Goal: Communication & Community: Participate in discussion

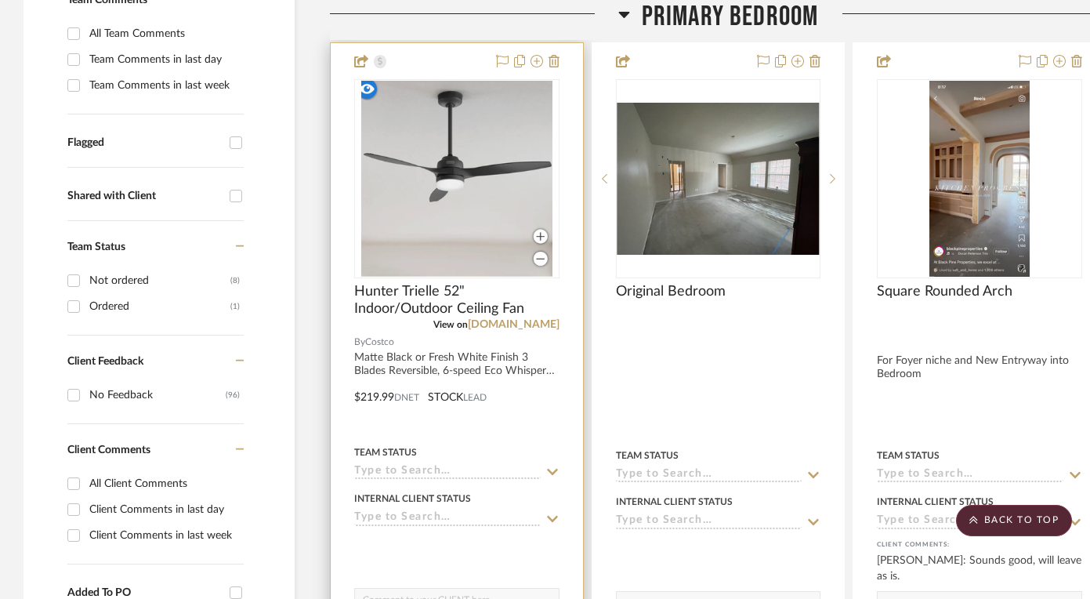
scroll to position [489, 0]
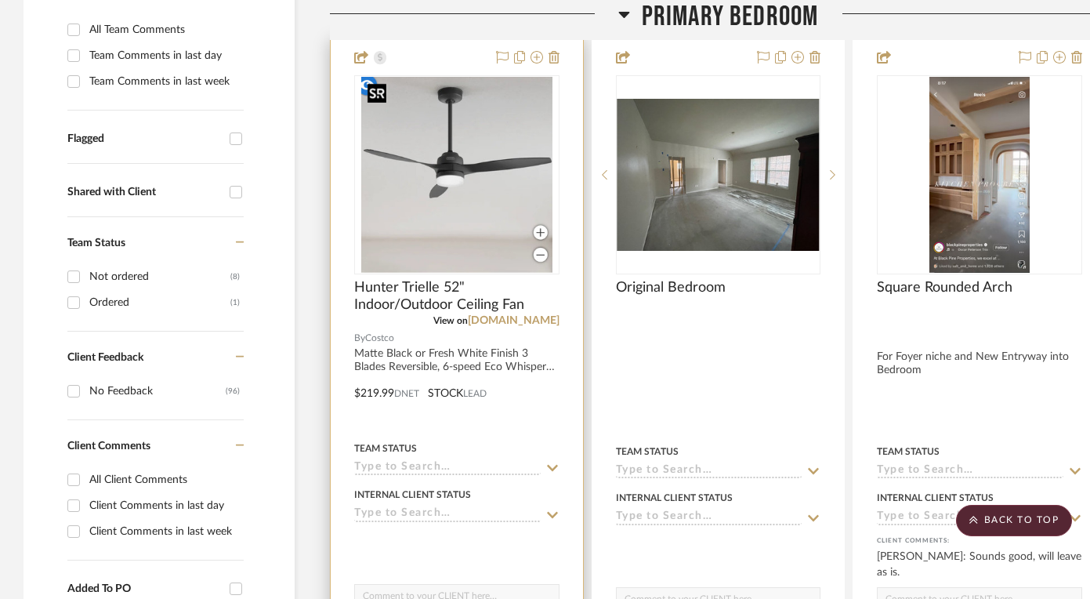
click at [520, 139] on img "0" at bounding box center [456, 175] width 191 height 196
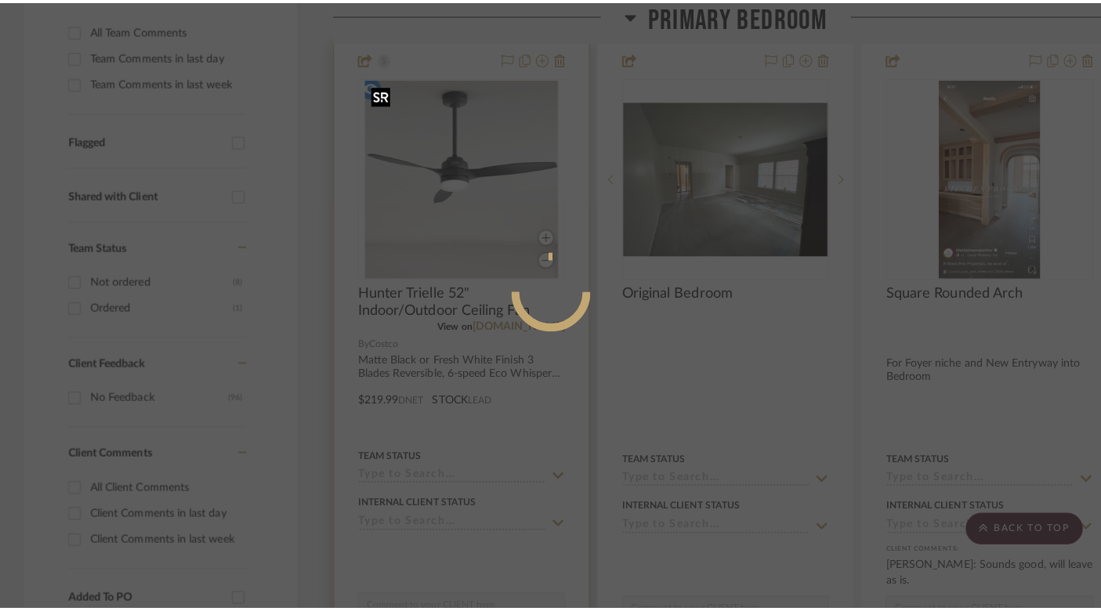
scroll to position [0, 0]
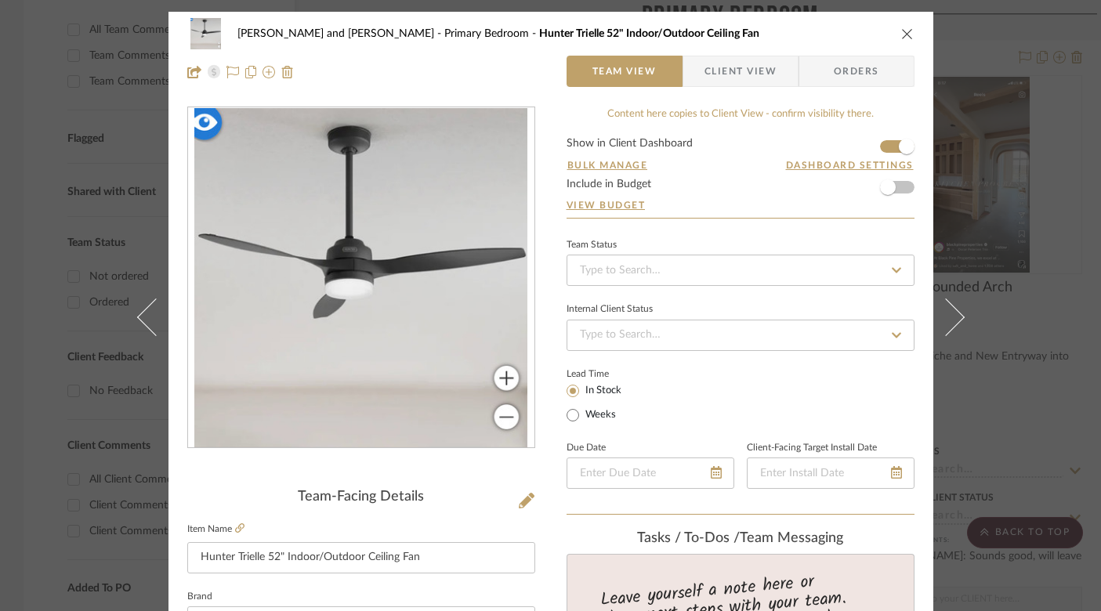
click at [901, 36] on icon "close" at bounding box center [907, 33] width 13 height 13
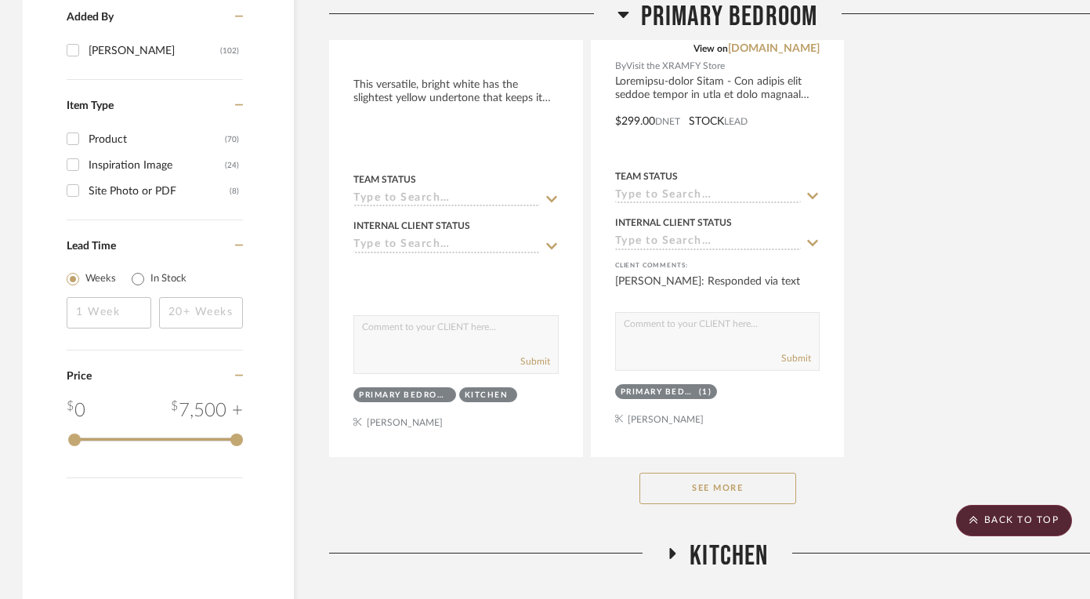
scroll to position [2316, 1]
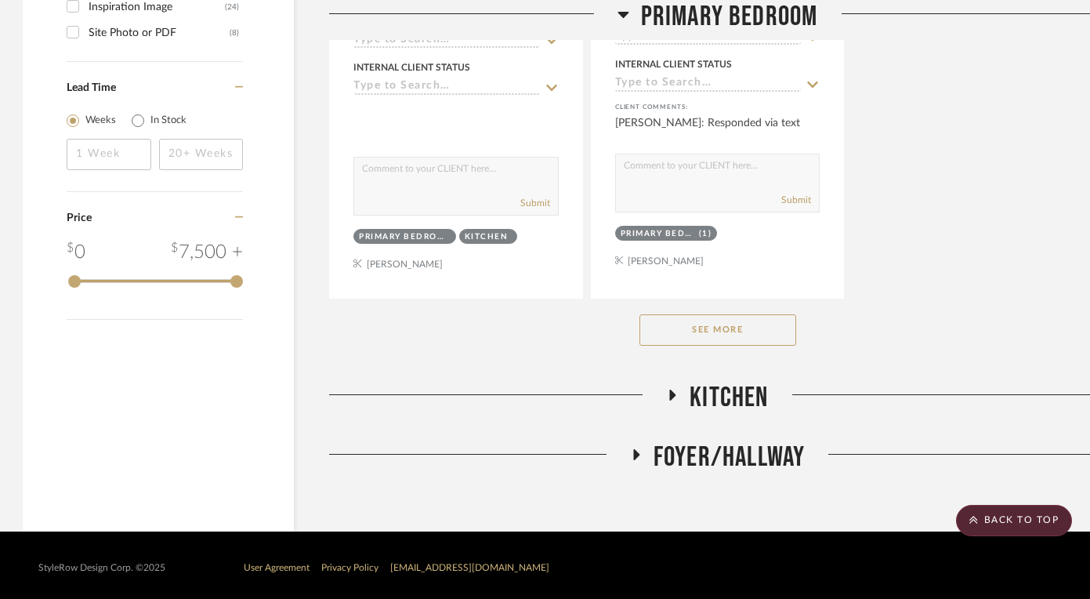
click at [672, 391] on icon at bounding box center [673, 394] width 6 height 11
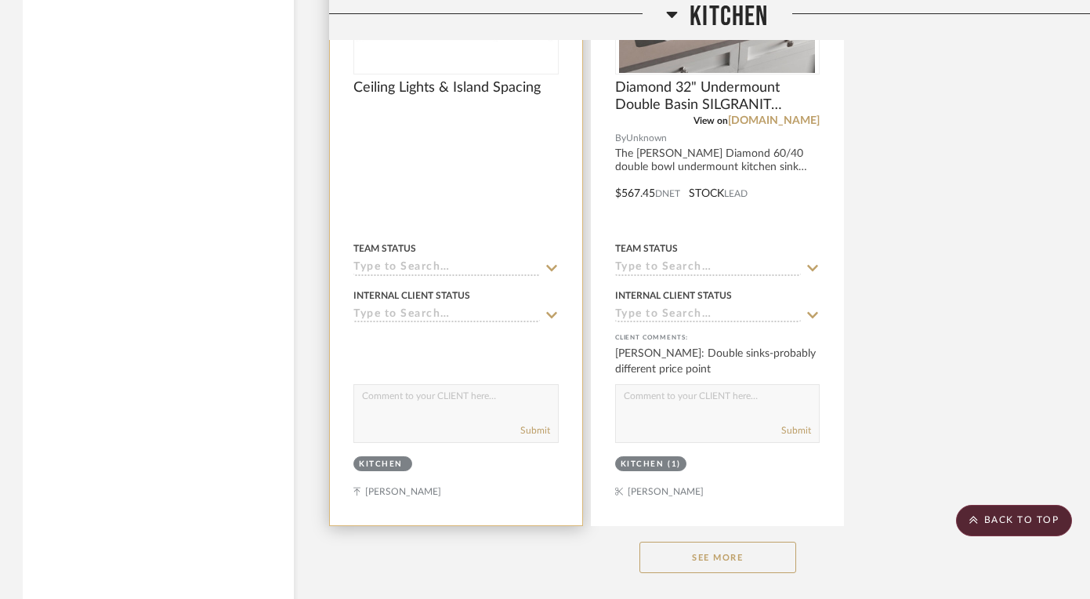
scroll to position [4473, 1]
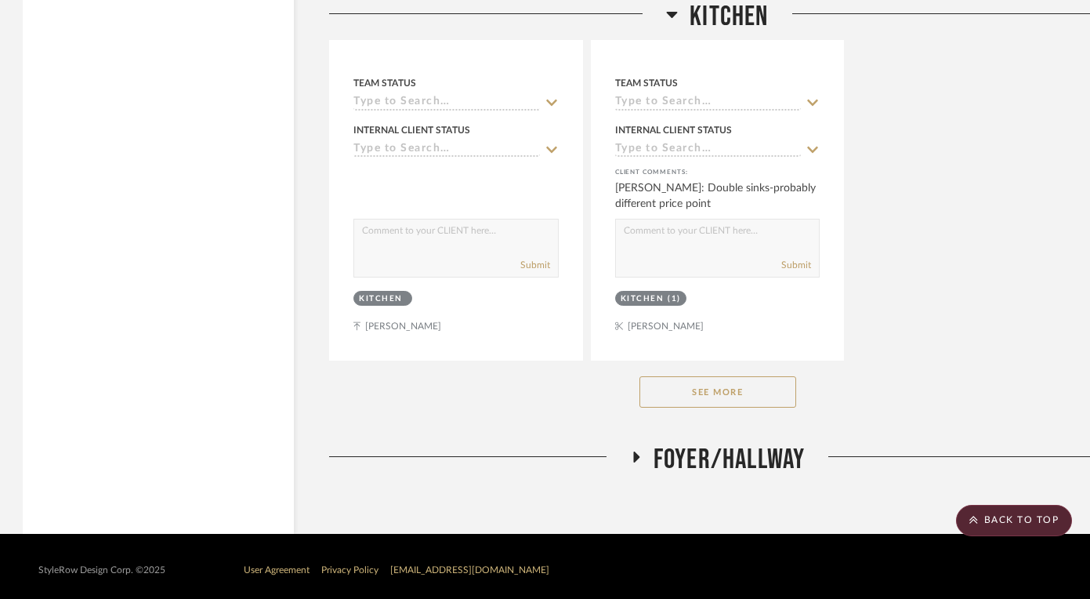
click at [639, 451] on icon at bounding box center [635, 457] width 19 height 12
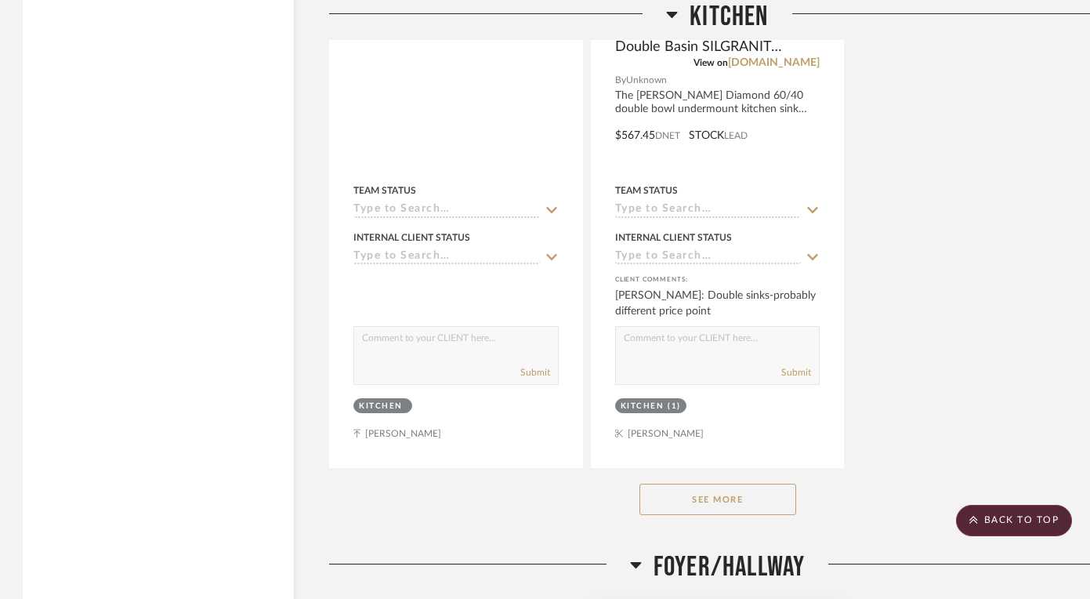
scroll to position [4488, 1]
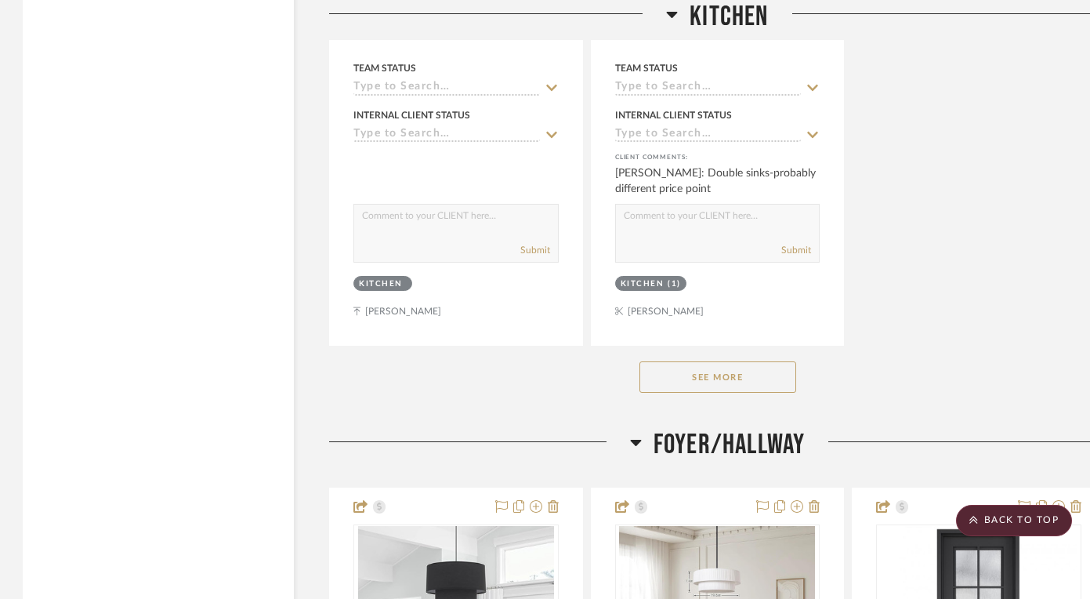
click at [711, 361] on button "See More" at bounding box center [717, 376] width 157 height 31
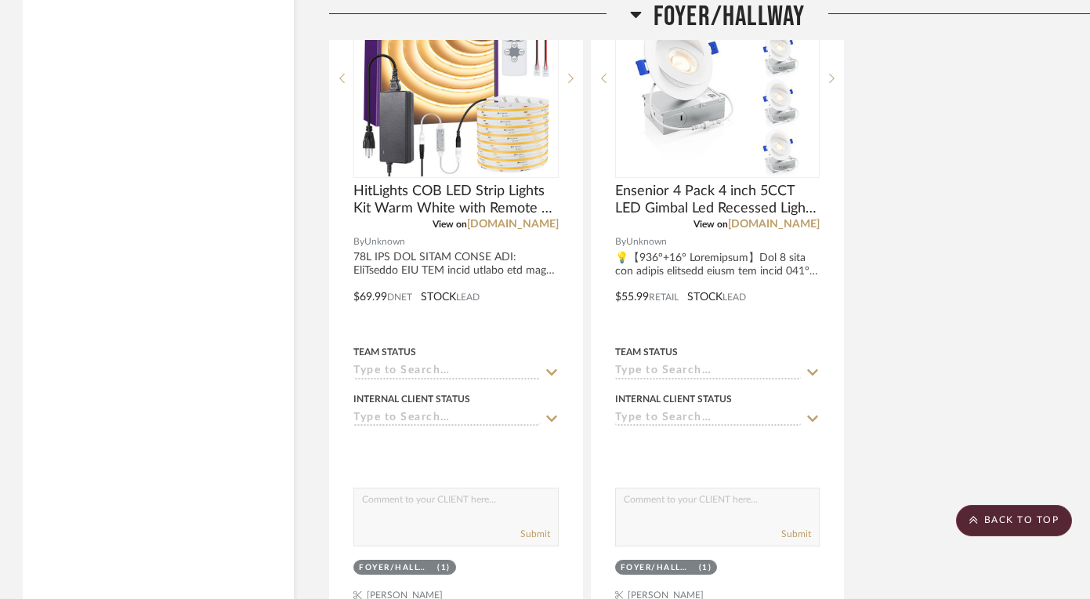
scroll to position [12206, 1]
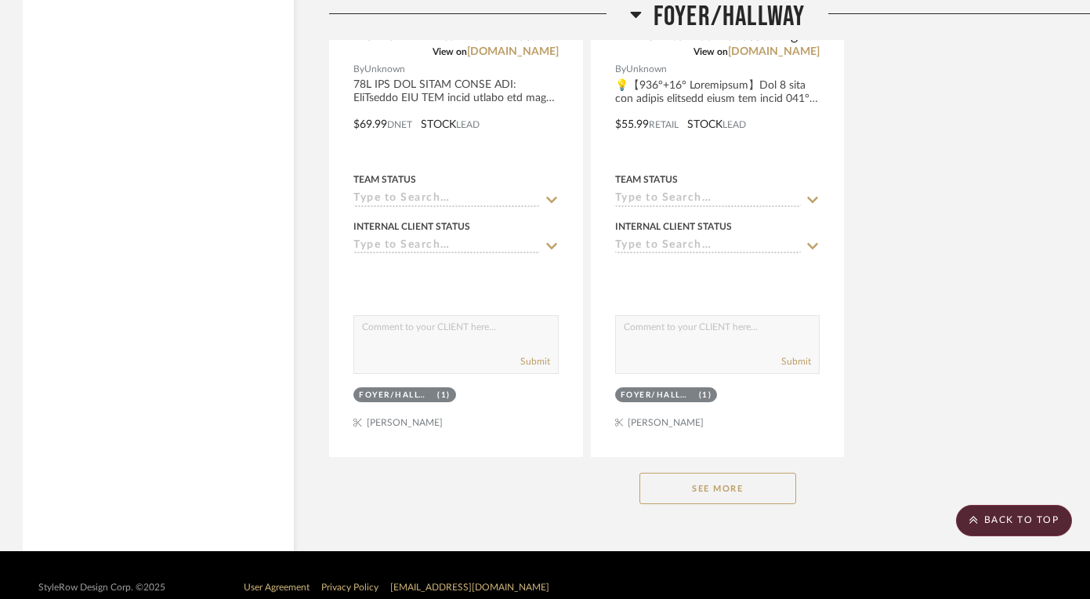
click at [701, 473] on button "See More" at bounding box center [717, 488] width 157 height 31
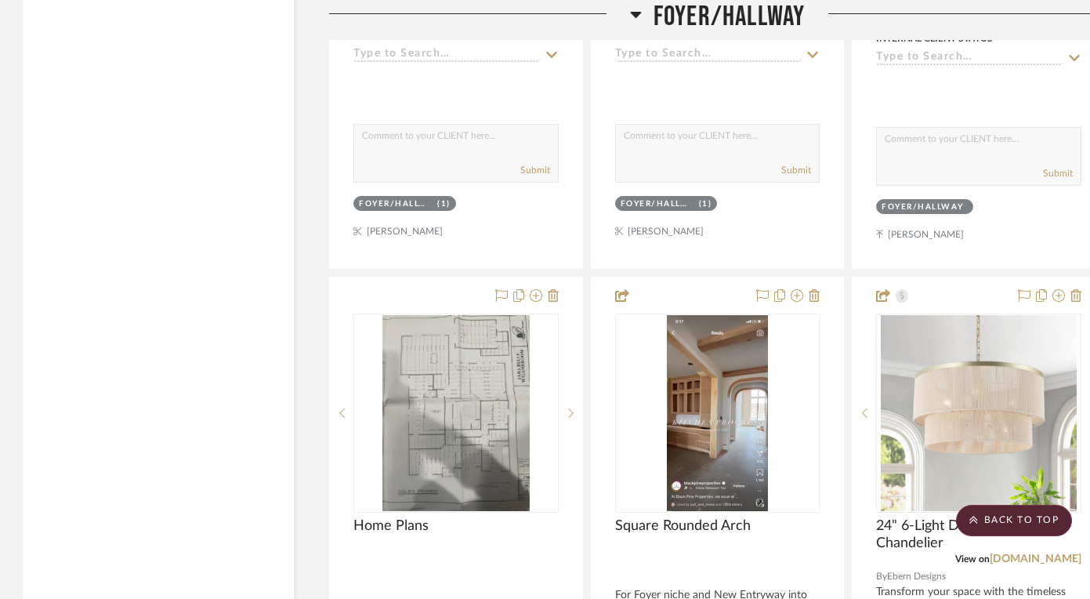
scroll to position [12558, 1]
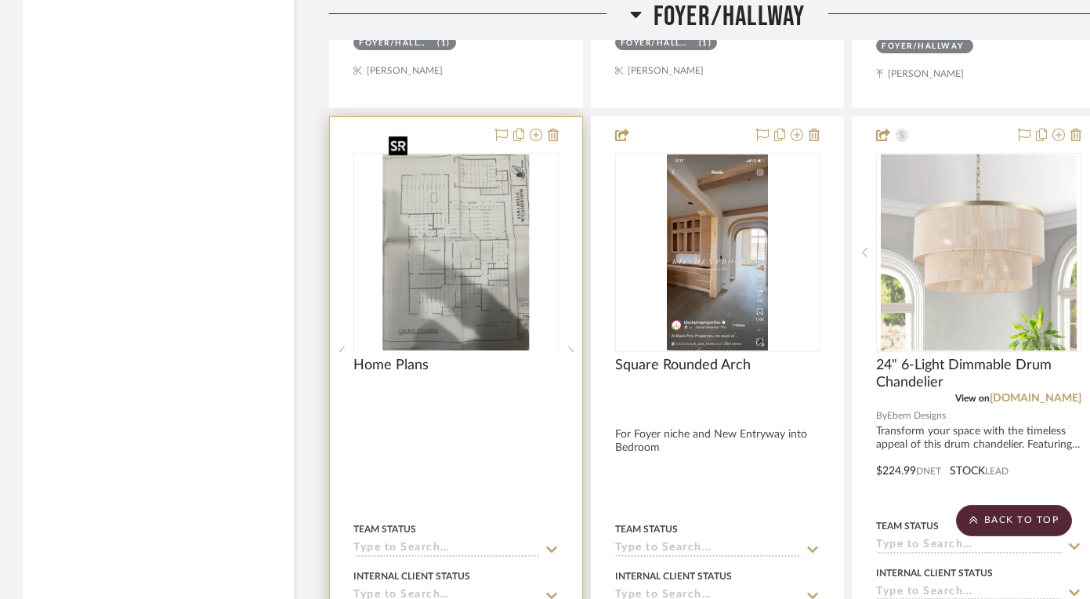
click at [503, 245] on div at bounding box center [455, 351] width 205 height 397
click at [566, 247] on sr-next-btn at bounding box center [571, 252] width 24 height 11
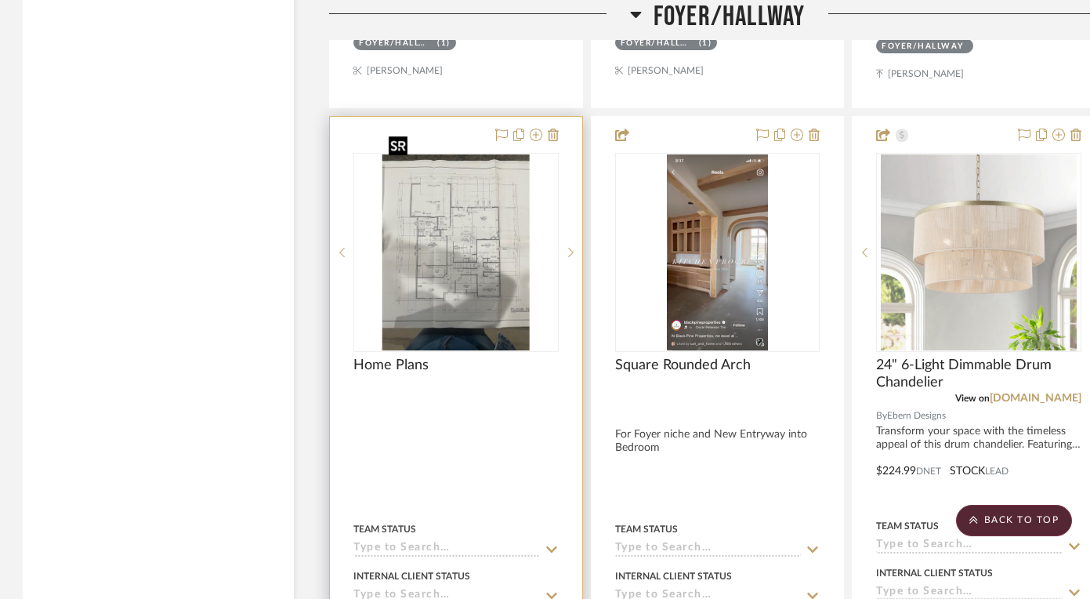
click at [483, 224] on img "1" at bounding box center [455, 252] width 147 height 196
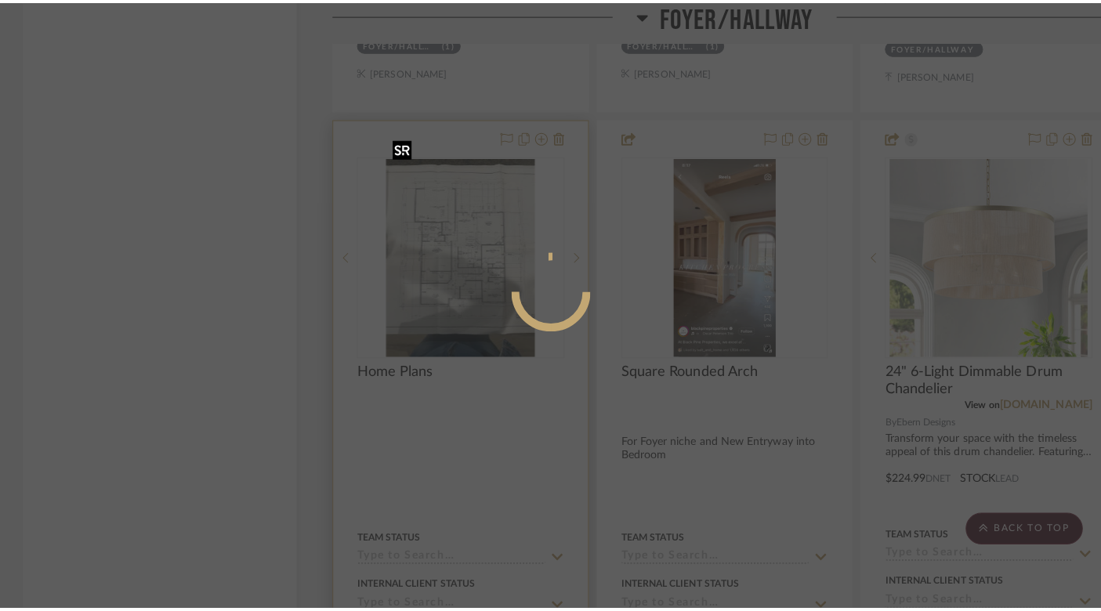
scroll to position [0, 0]
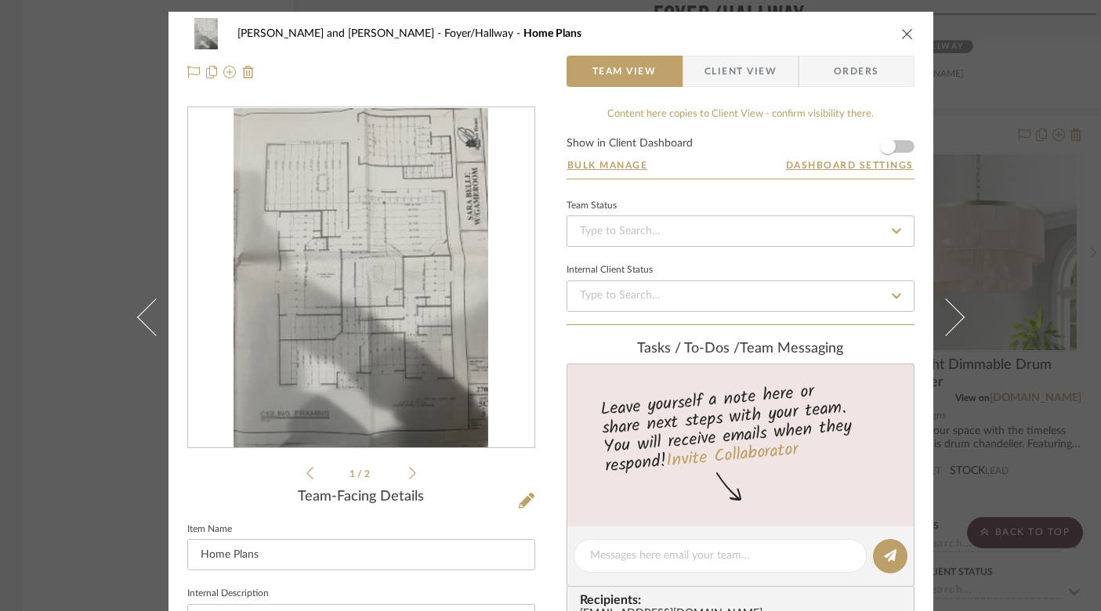
click at [409, 473] on icon at bounding box center [412, 473] width 7 height 14
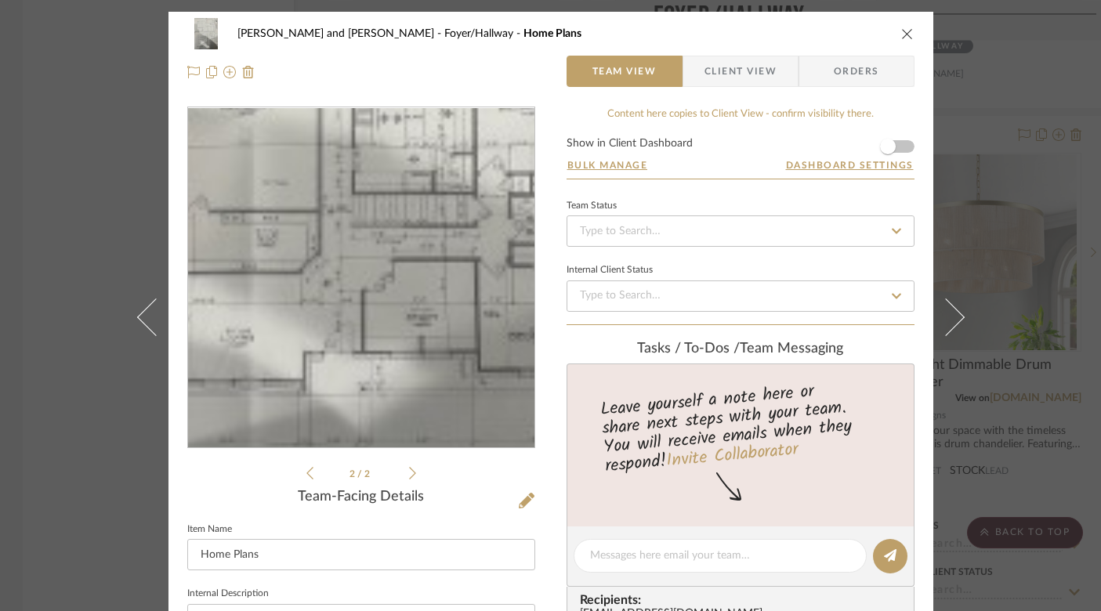
click at [353, 323] on img "1" at bounding box center [361, 278] width 255 height 340
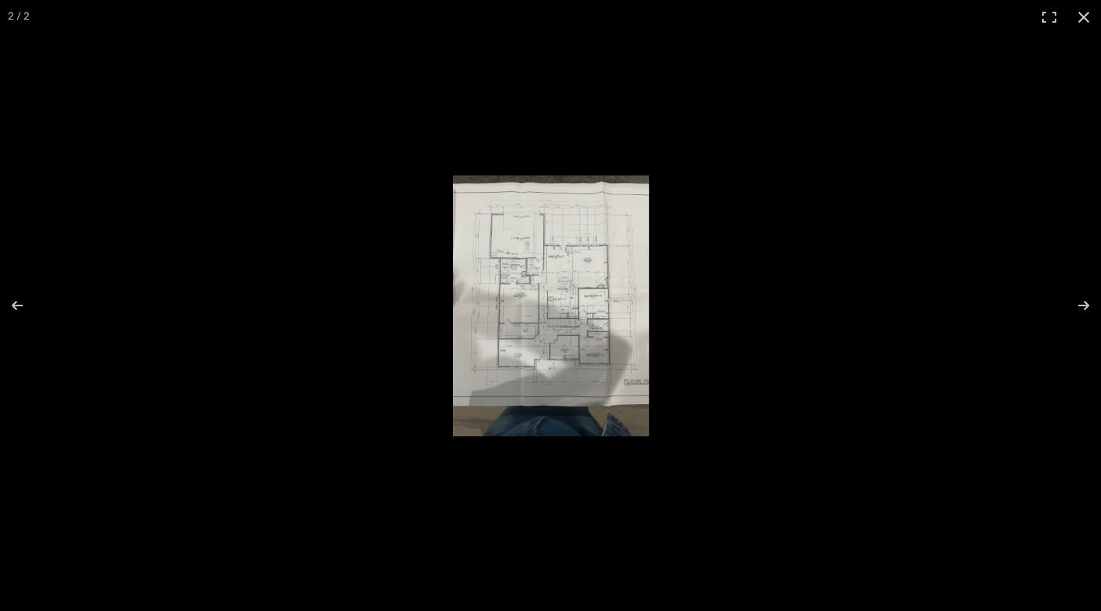
click at [583, 275] on img at bounding box center [551, 306] width 196 height 261
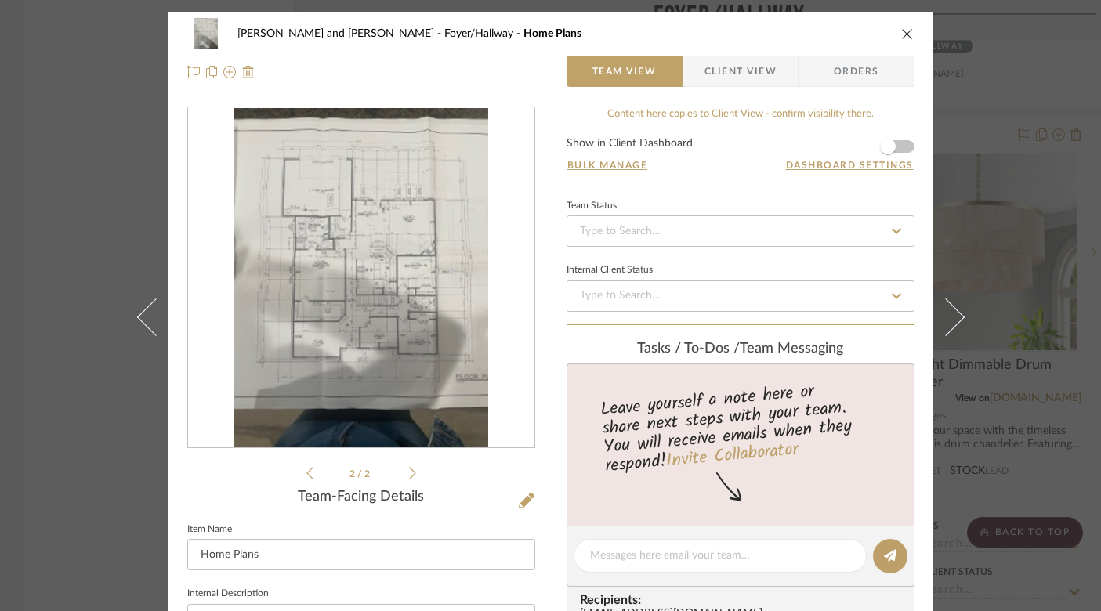
click at [583, 275] on div "Internal Client Status" at bounding box center [741, 285] width 348 height 53
click at [901, 27] on icon "close" at bounding box center [907, 33] width 13 height 13
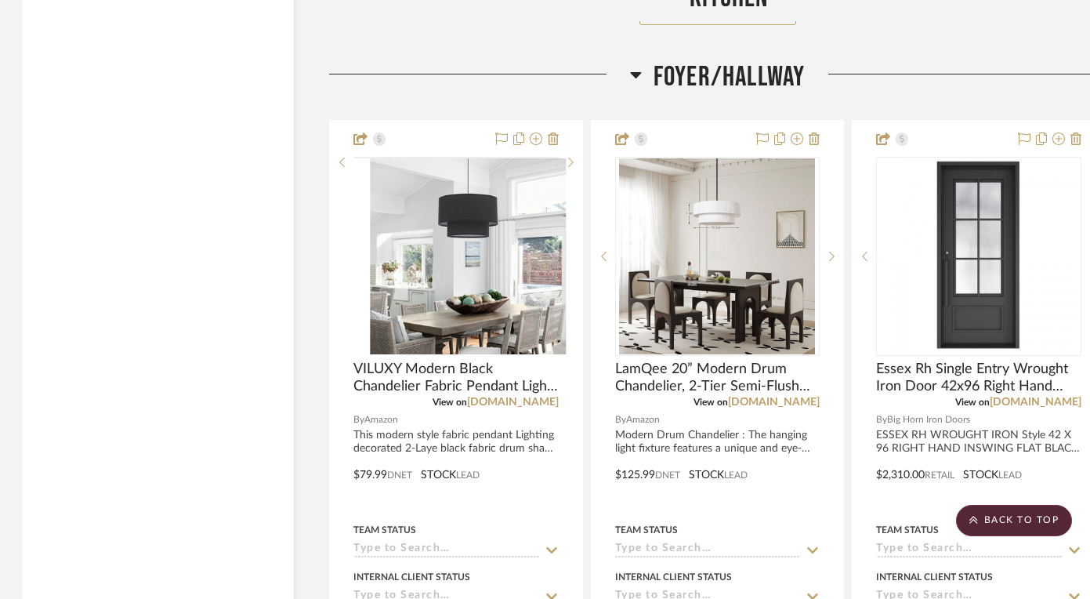
scroll to position [10456, 1]
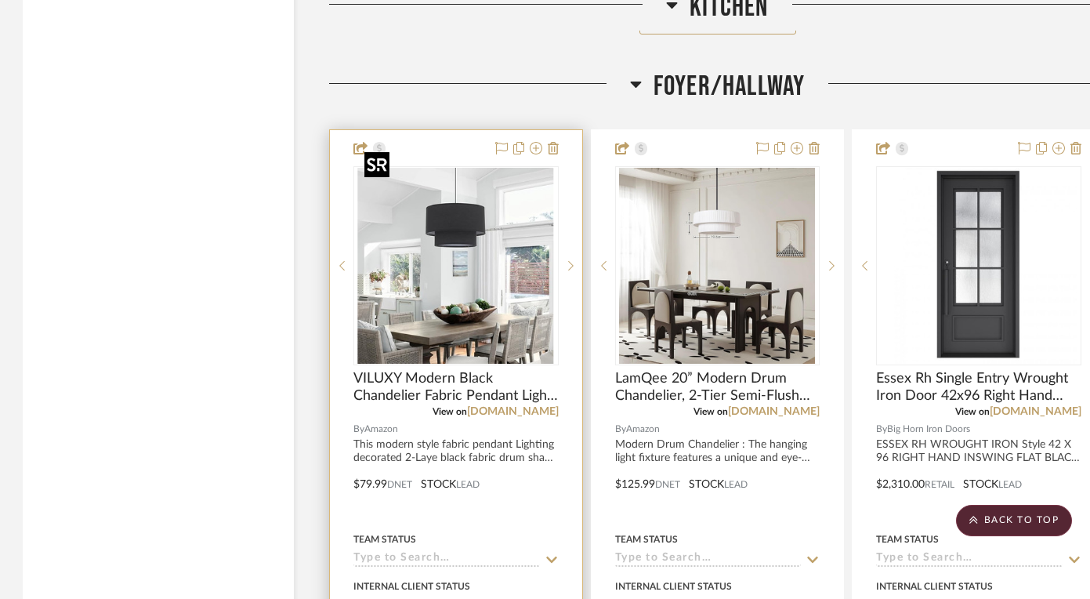
click at [482, 203] on img "0" at bounding box center [456, 266] width 196 height 196
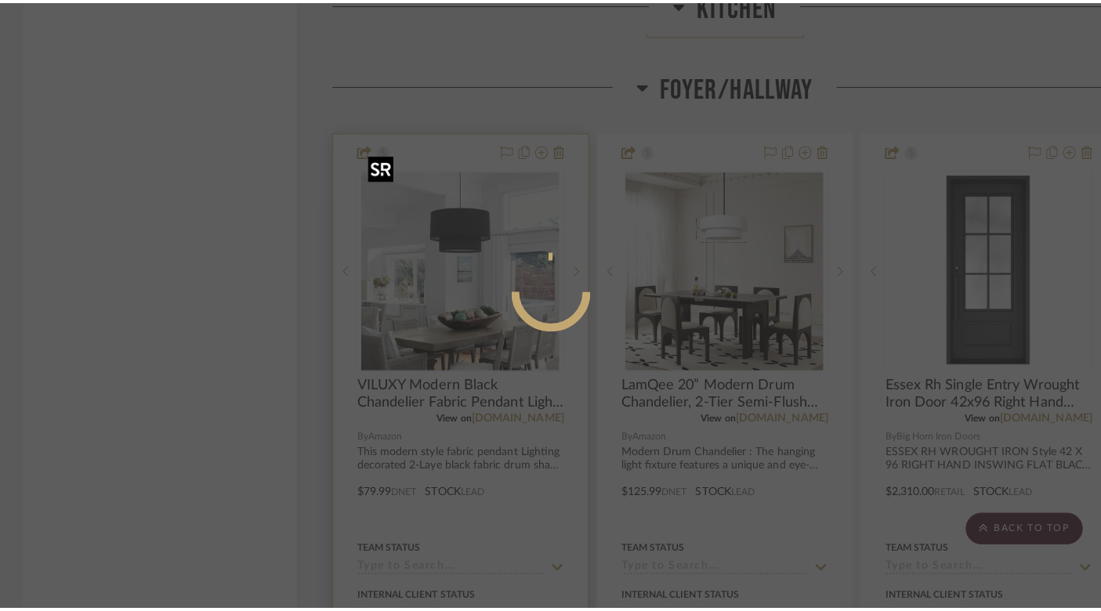
scroll to position [0, 0]
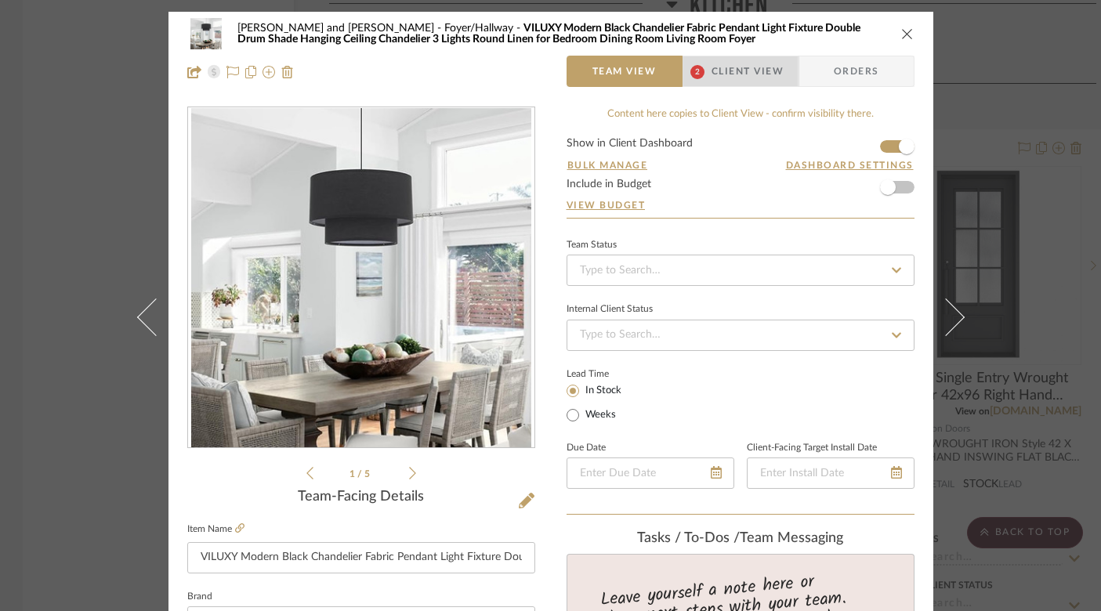
click at [744, 64] on span "Client View" at bounding box center [748, 71] width 72 height 31
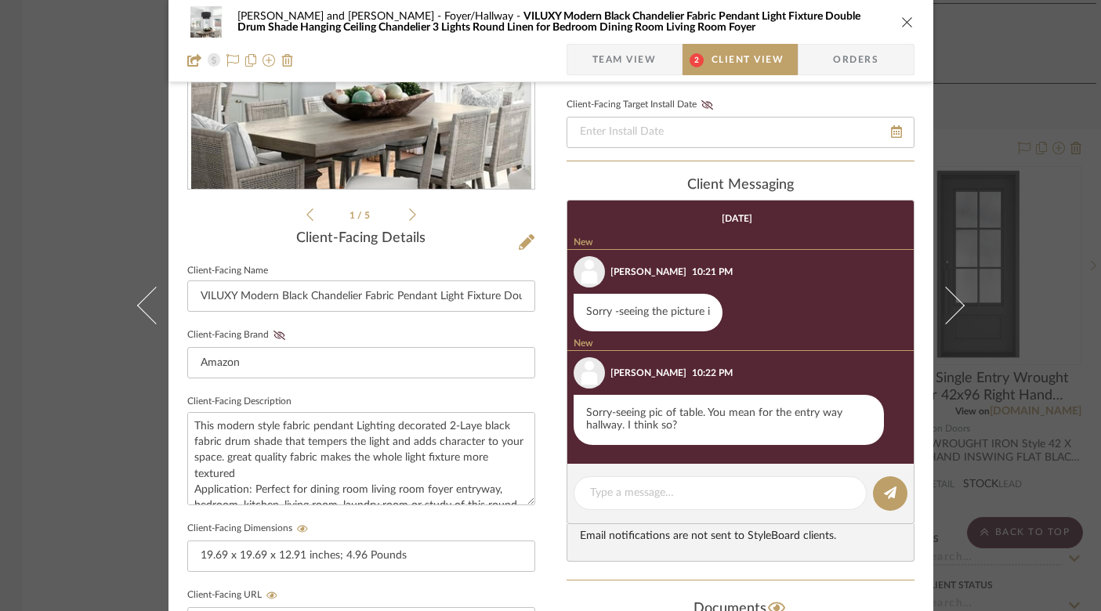
scroll to position [2, 0]
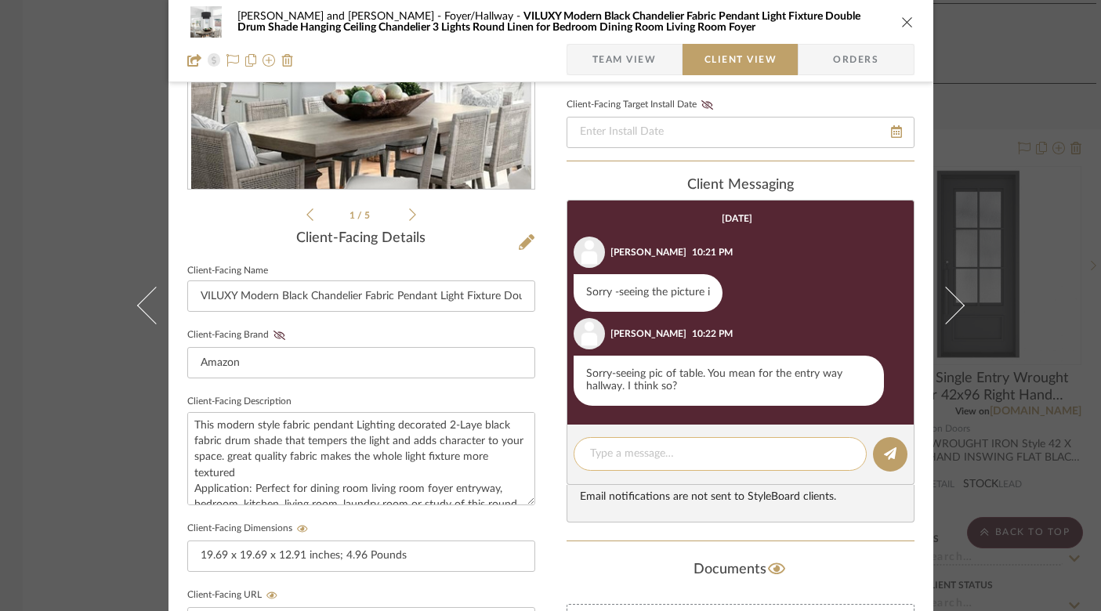
click at [626, 456] on textarea at bounding box center [720, 454] width 260 height 16
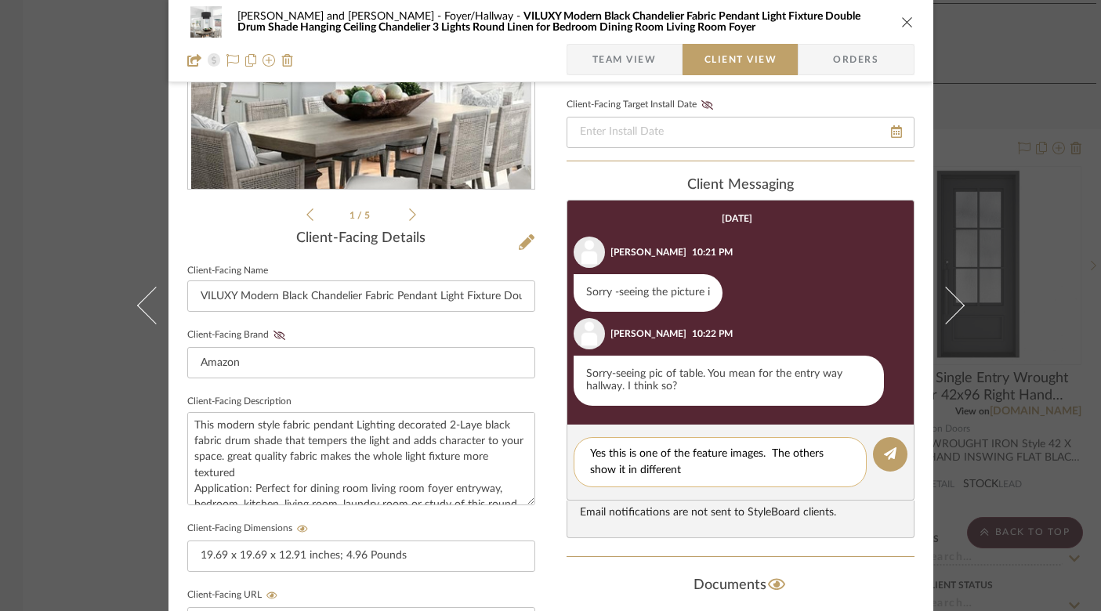
click at [601, 457] on textarea "Yes this is one of the feature images. The others show it in different" at bounding box center [720, 462] width 260 height 33
click at [817, 476] on textarea "Yes, it is for consideration of foyer. This is one of the feature images. The o…" at bounding box center [720, 462] width 260 height 33
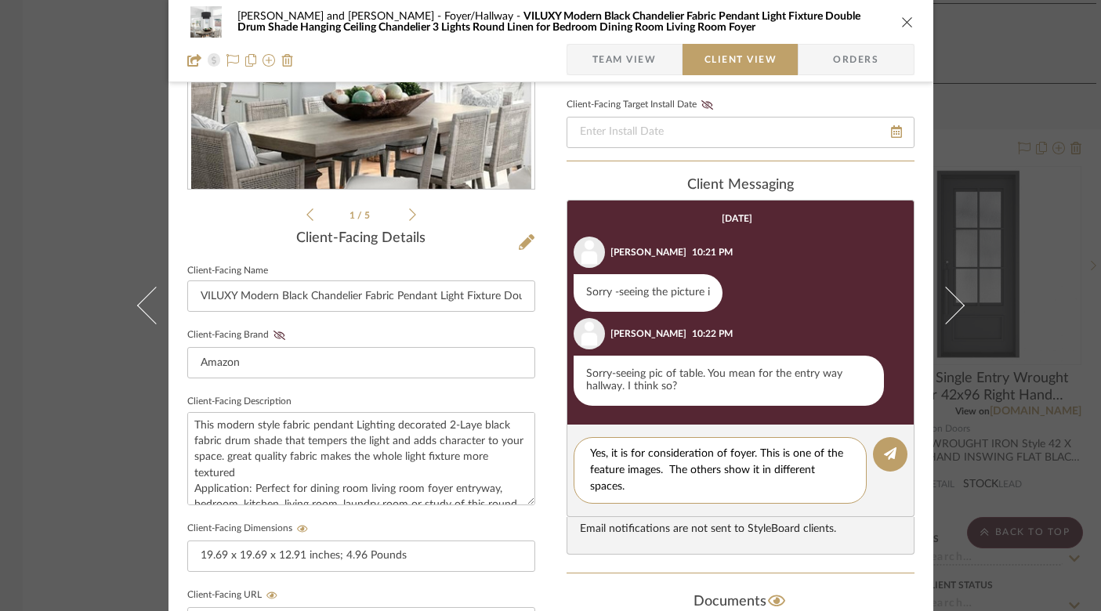
type textarea "Yes, it is for consideration of foyer. This is one of the feature images. The o…"
click at [409, 208] on icon at bounding box center [412, 215] width 7 height 14
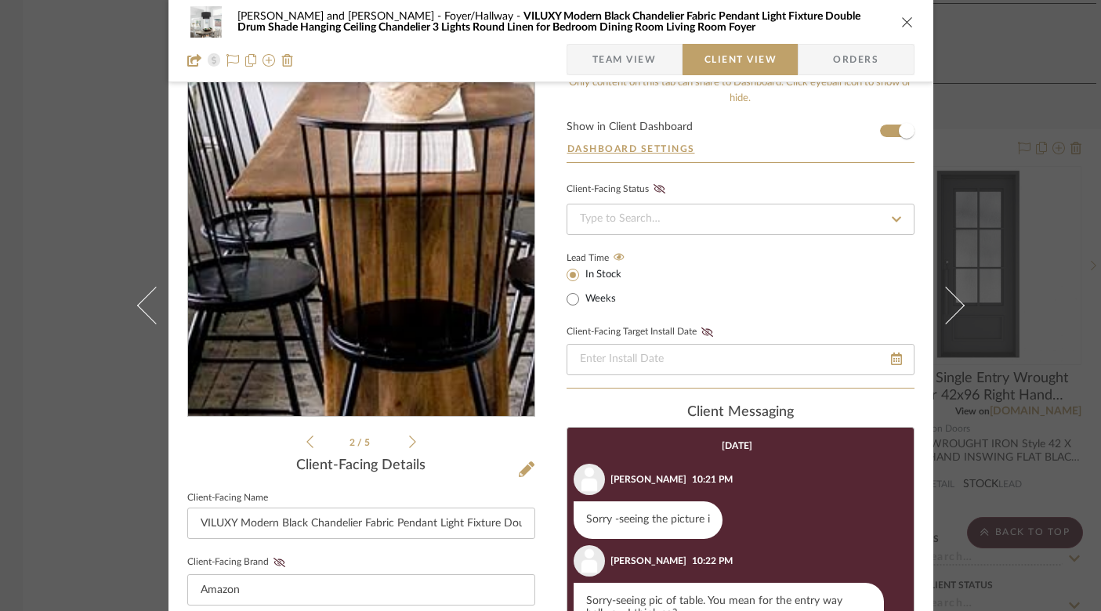
scroll to position [10, 0]
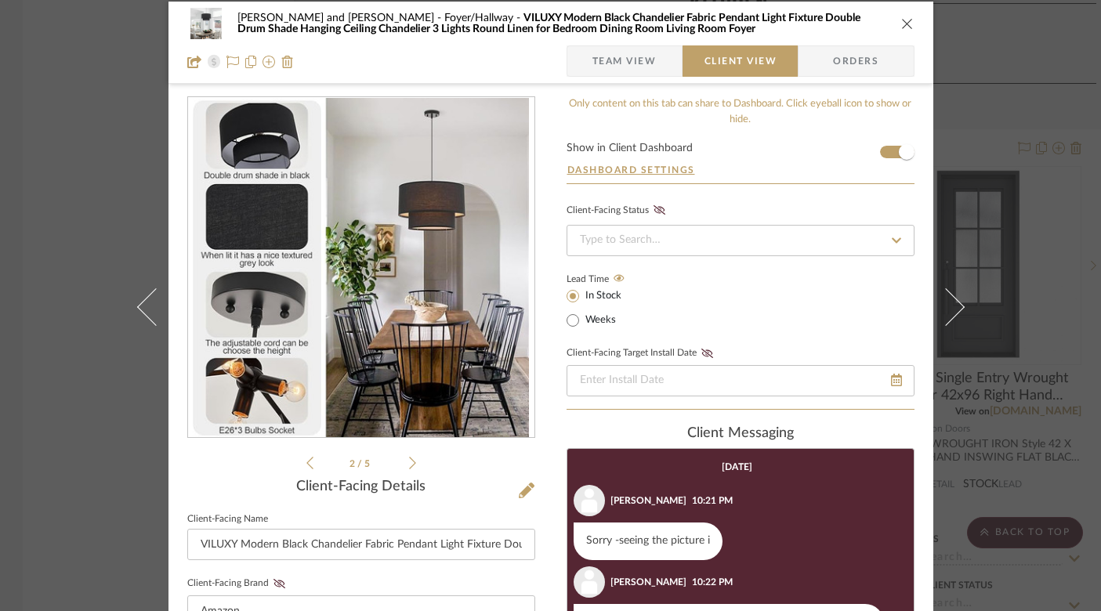
click at [411, 467] on div "2 / 5" at bounding box center [361, 284] width 348 height 376
click at [409, 462] on icon at bounding box center [412, 463] width 7 height 13
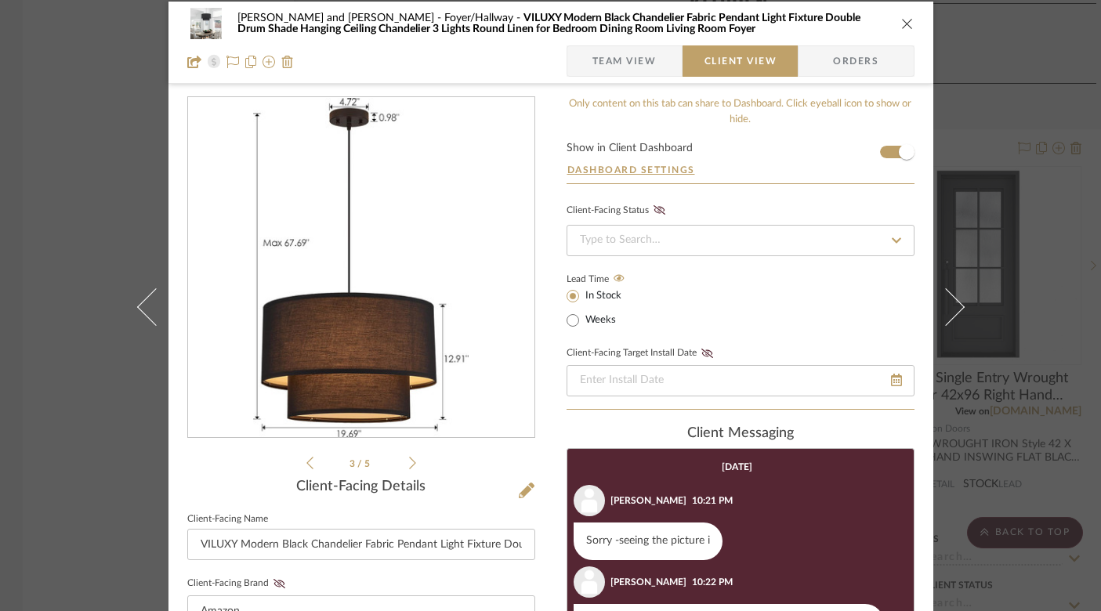
click at [409, 463] on icon at bounding box center [412, 463] width 7 height 13
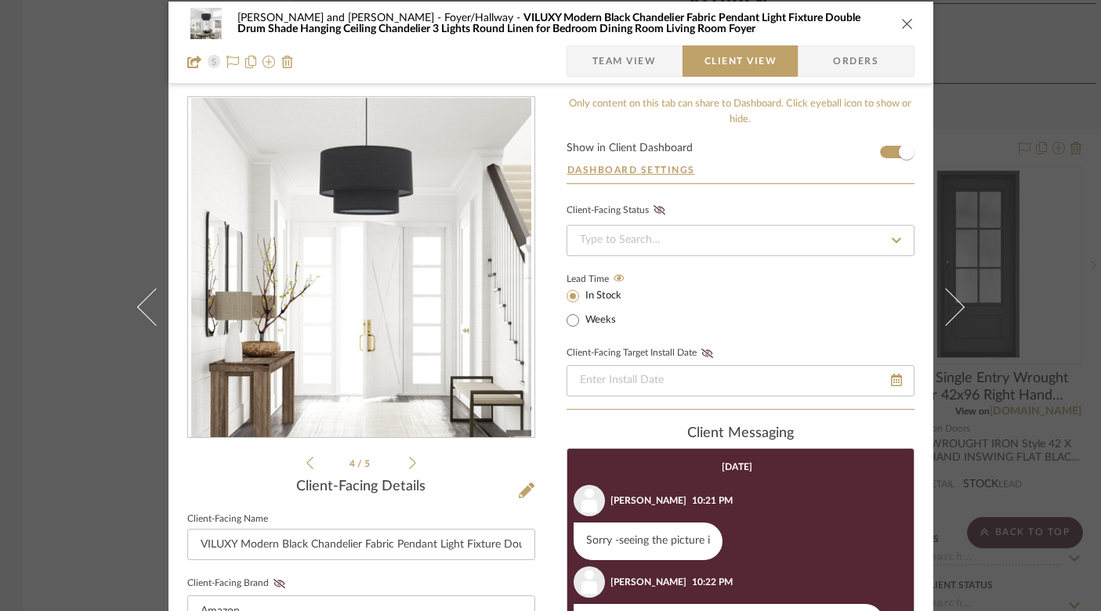
click at [410, 463] on icon at bounding box center [412, 463] width 7 height 14
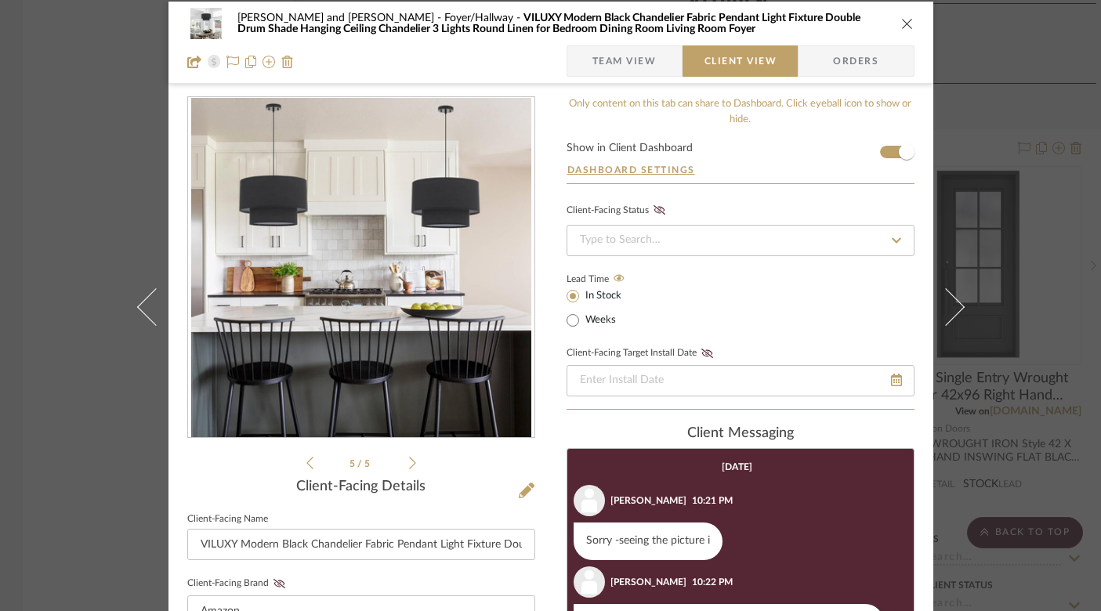
click at [299, 467] on div "5 / 5" at bounding box center [361, 284] width 348 height 376
click at [306, 462] on icon at bounding box center [309, 463] width 7 height 14
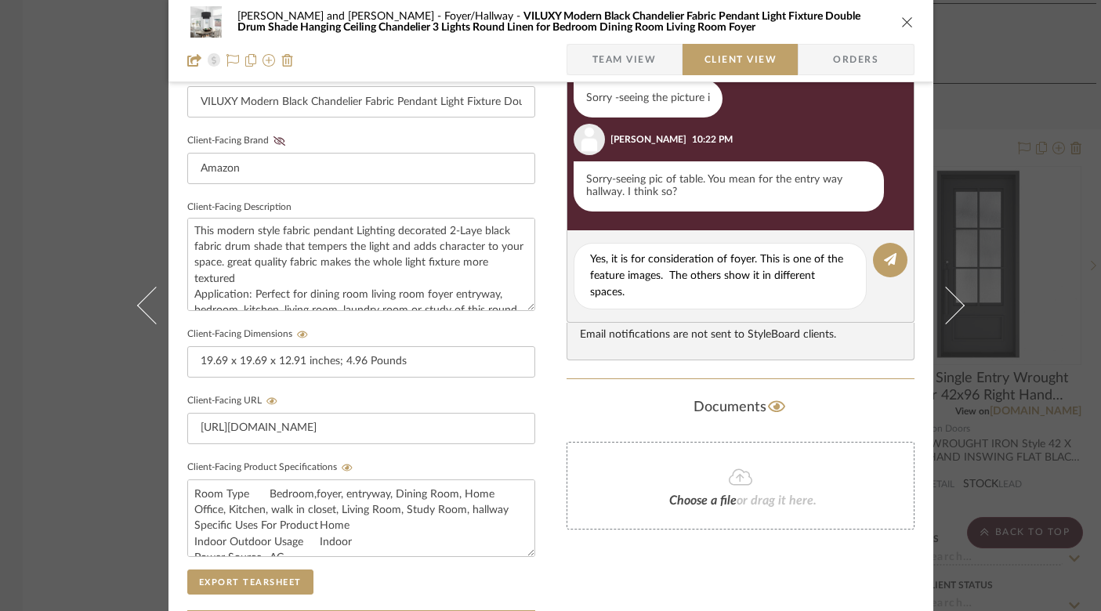
scroll to position [460, 0]
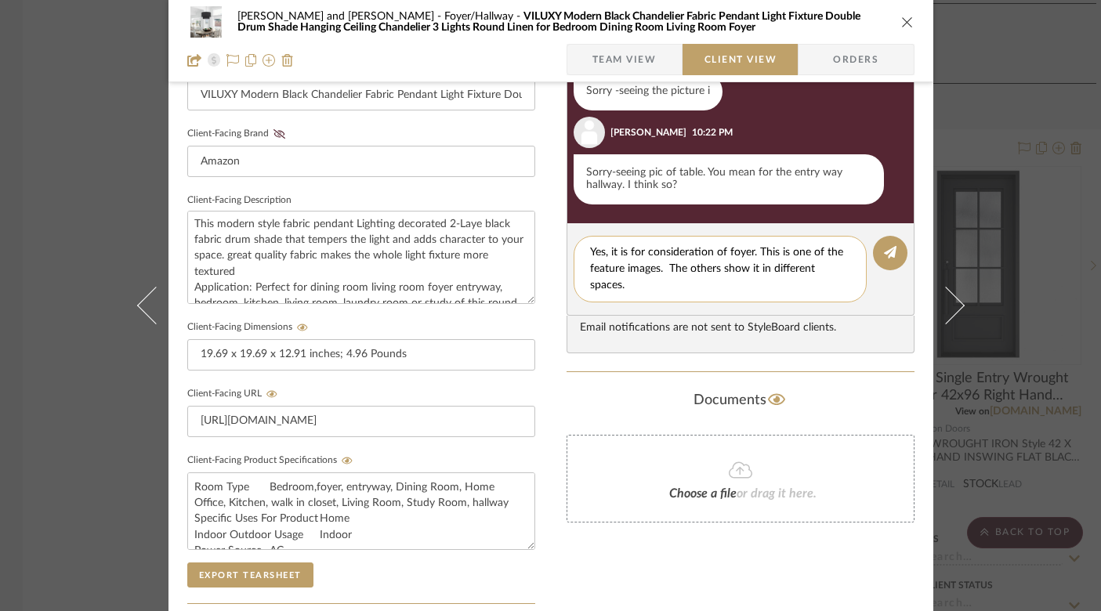
click at [658, 287] on textarea "Yes, it is for consideration of foyer. This is one of the feature images. The o…" at bounding box center [720, 269] width 260 height 49
click at [892, 251] on button at bounding box center [890, 253] width 34 height 34
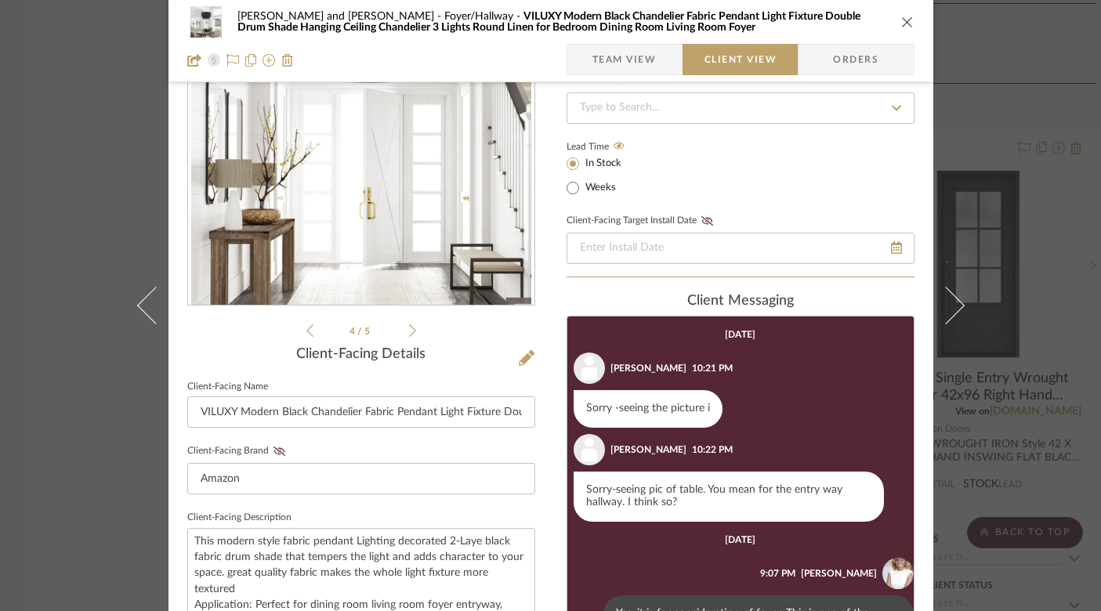
scroll to position [124, 0]
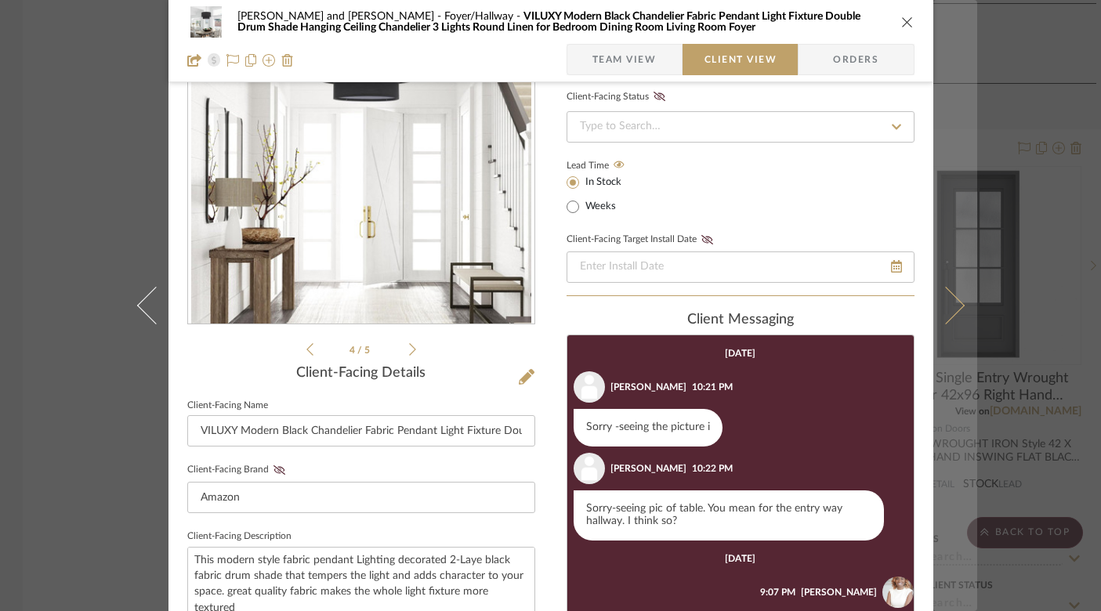
click at [952, 302] on icon at bounding box center [945, 306] width 38 height 38
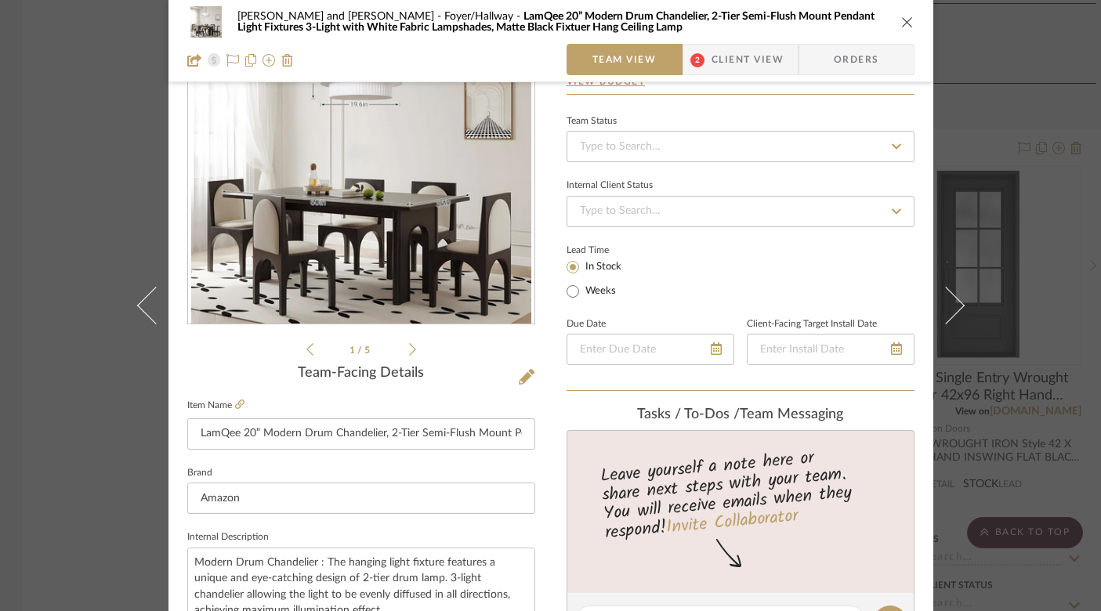
click at [719, 55] on span "Client View" at bounding box center [748, 59] width 72 height 31
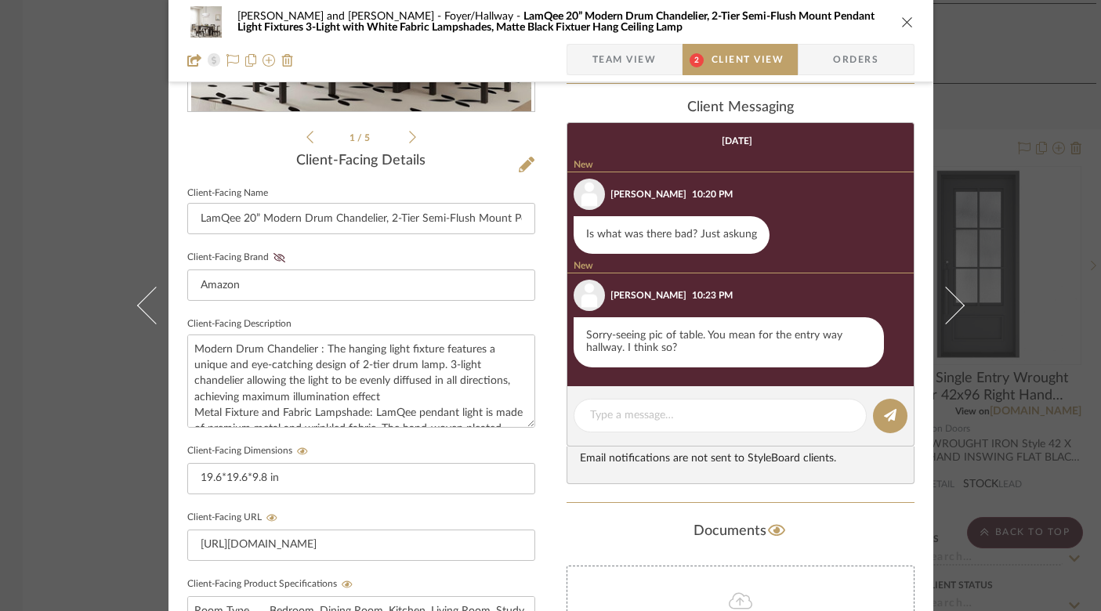
scroll to position [337, 0]
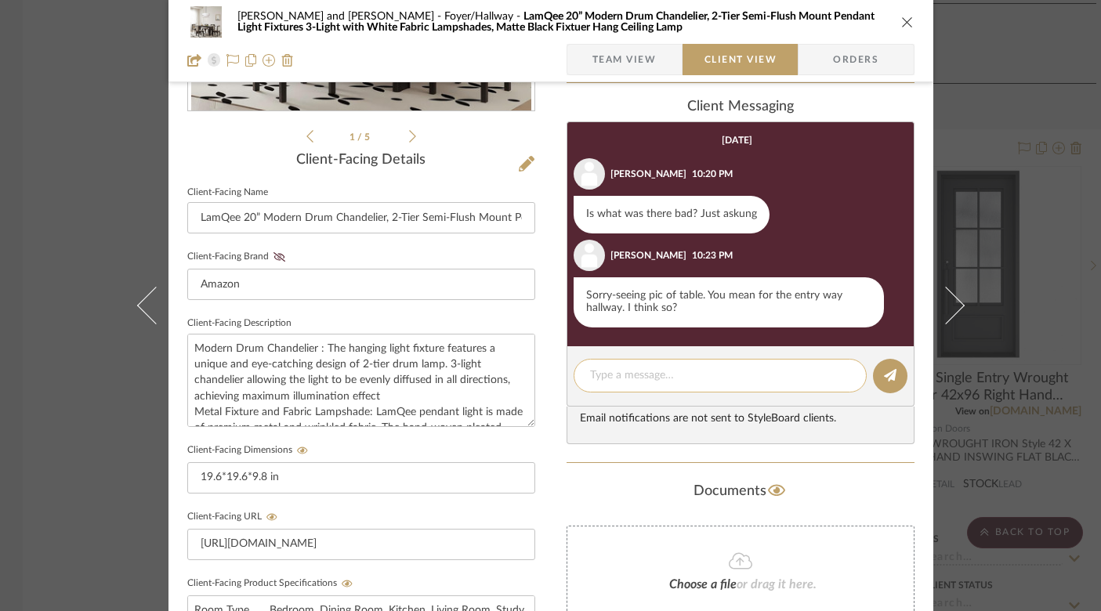
click at [657, 376] on textarea at bounding box center [720, 376] width 260 height 16
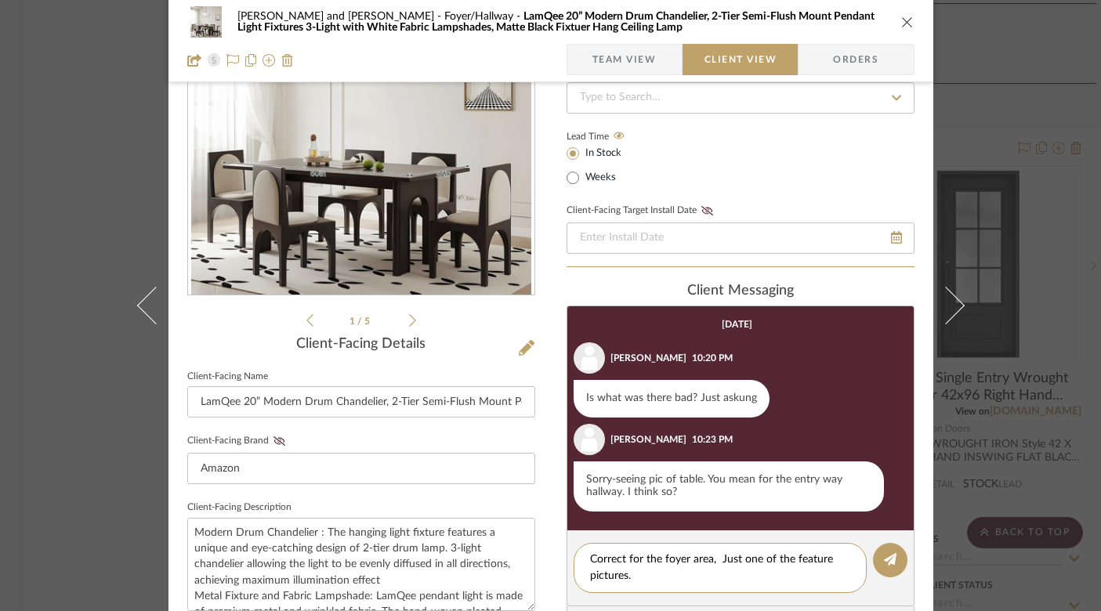
scroll to position [70, 0]
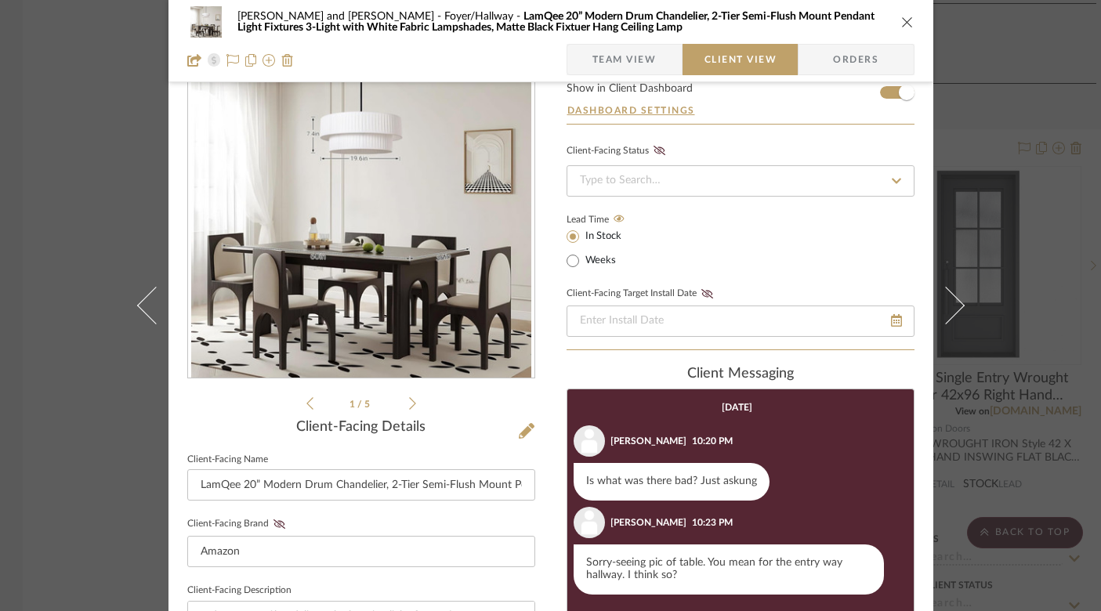
type textarea "Correct for the foyer area, Just one of the feature pictures."
click at [409, 401] on icon at bounding box center [412, 404] width 7 height 14
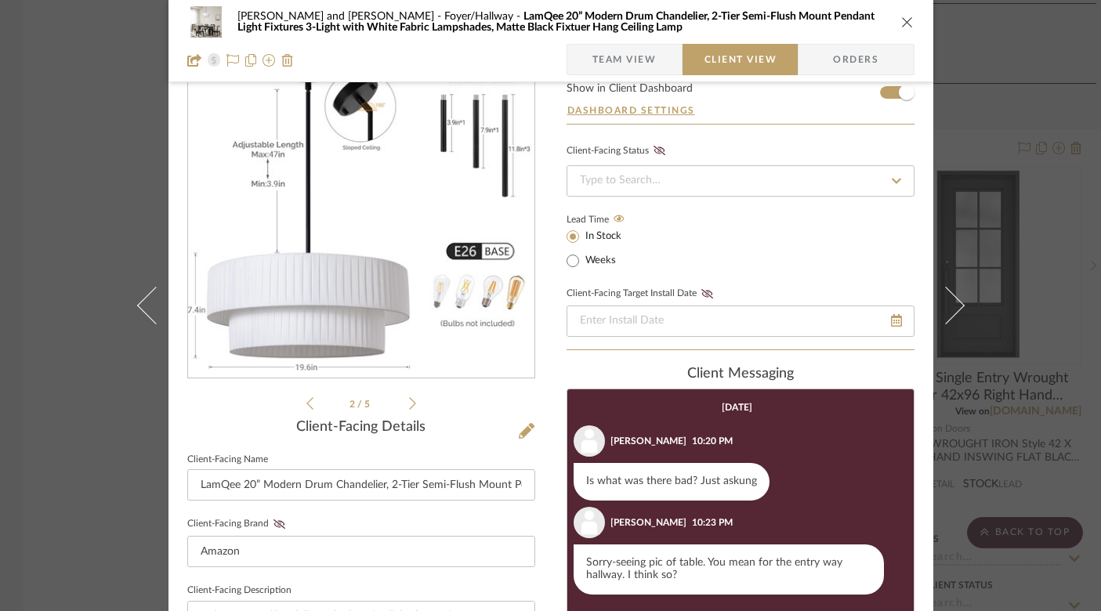
click at [409, 401] on icon at bounding box center [412, 404] width 7 height 14
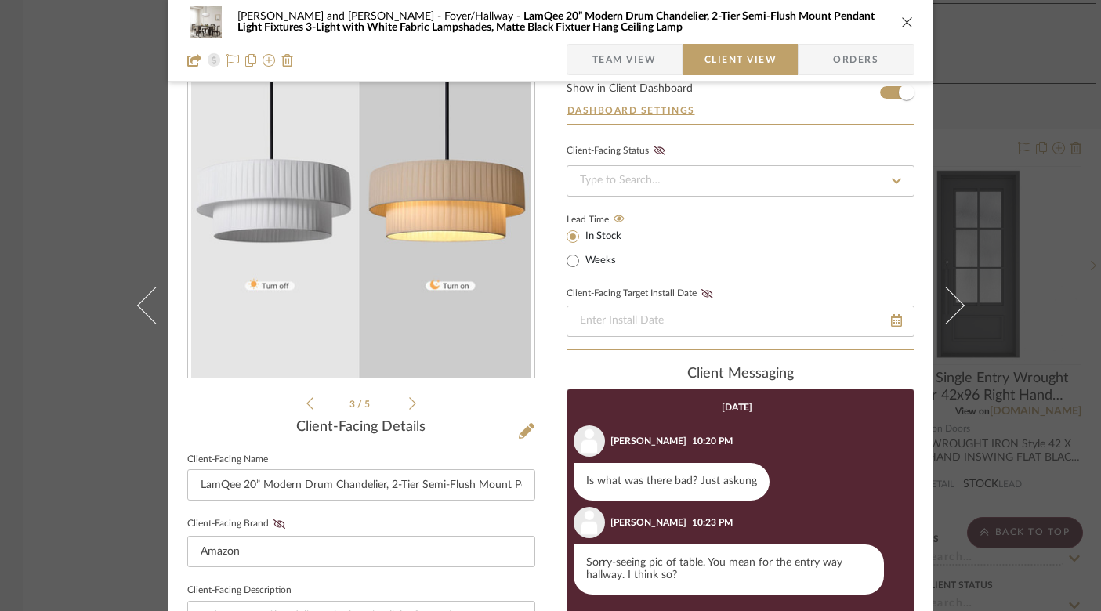
click at [409, 402] on icon at bounding box center [412, 404] width 7 height 14
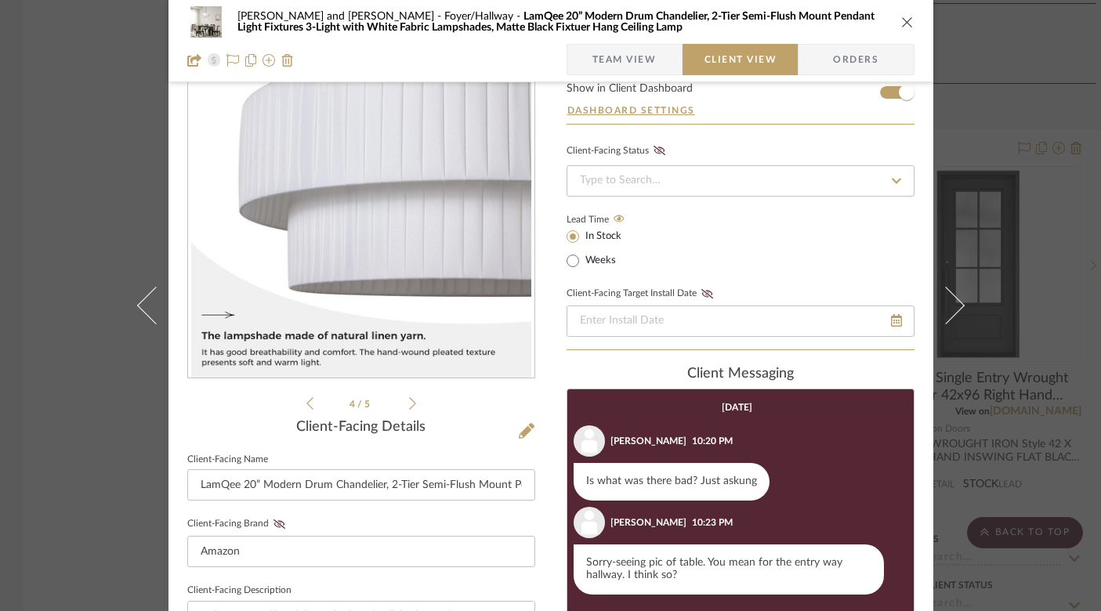
click at [409, 404] on icon at bounding box center [412, 404] width 7 height 14
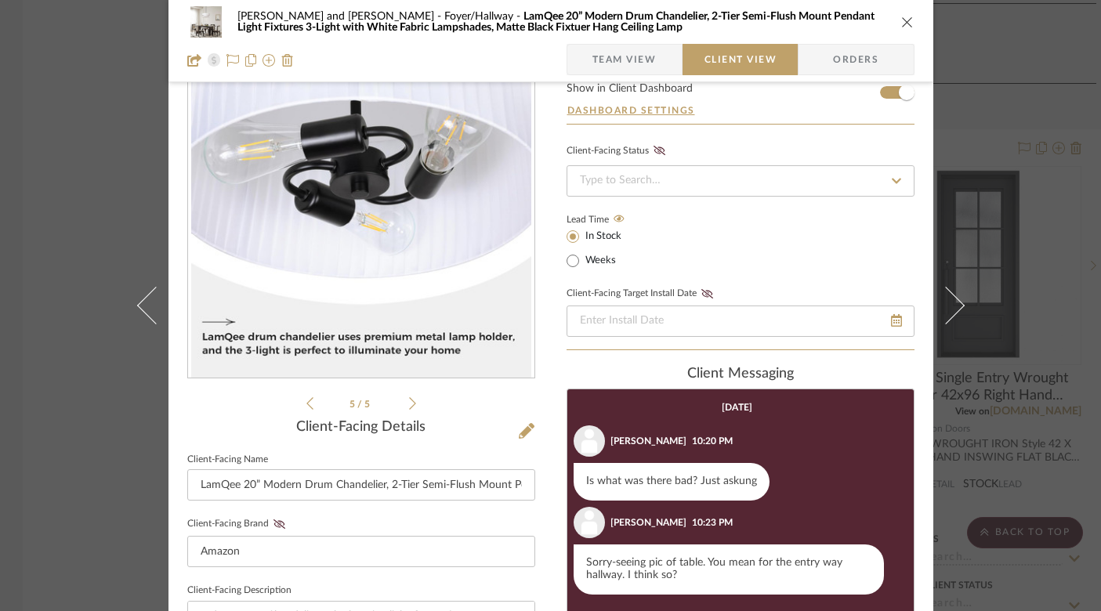
click at [409, 404] on icon at bounding box center [412, 403] width 7 height 13
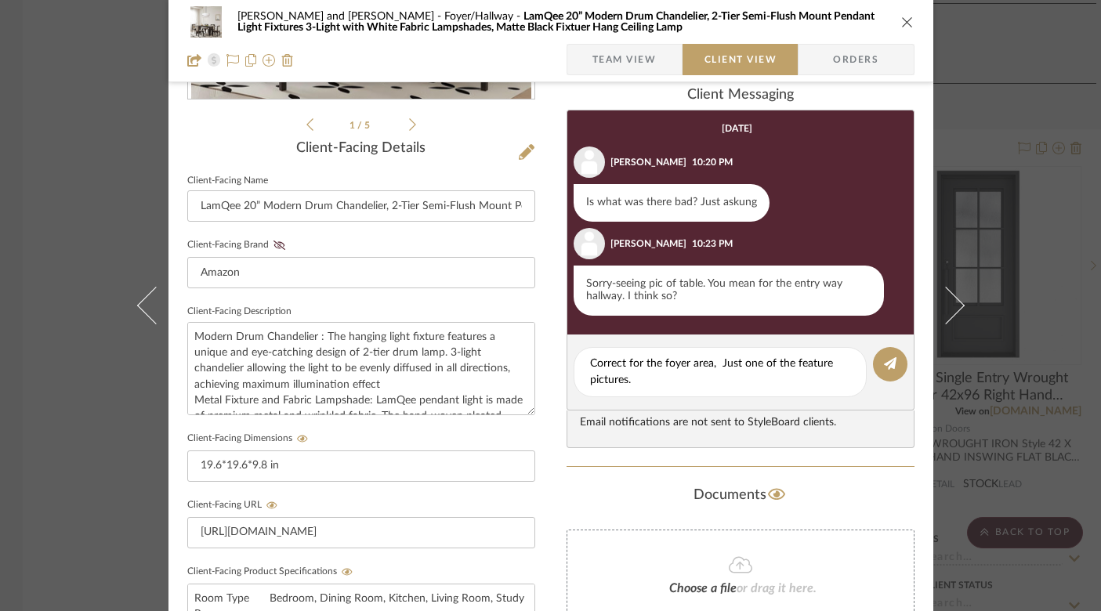
scroll to position [342, 0]
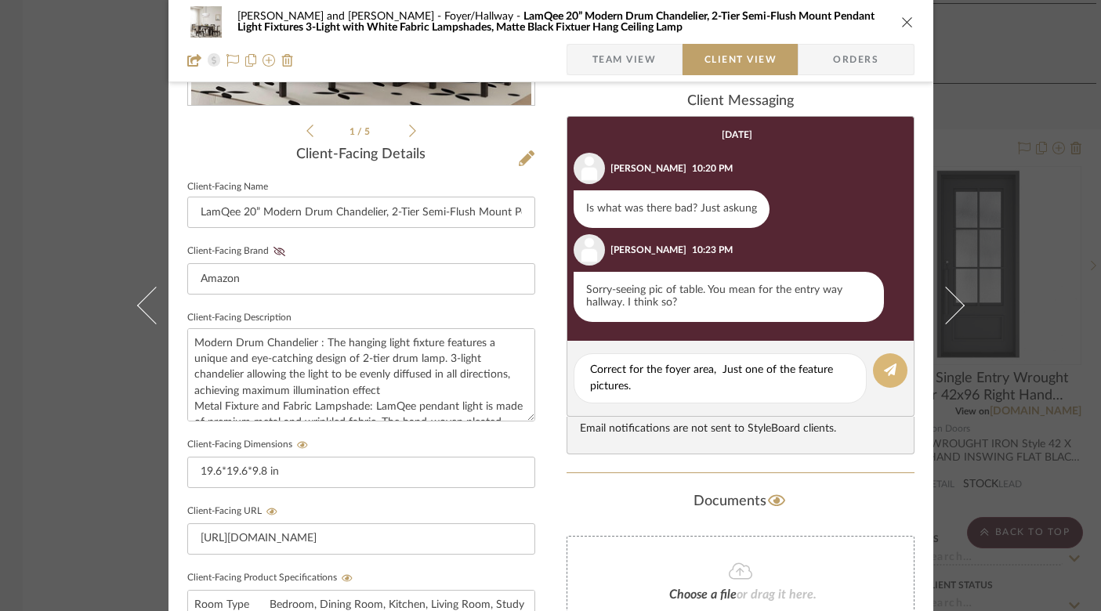
click at [884, 364] on fa-icon at bounding box center [890, 370] width 13 height 13
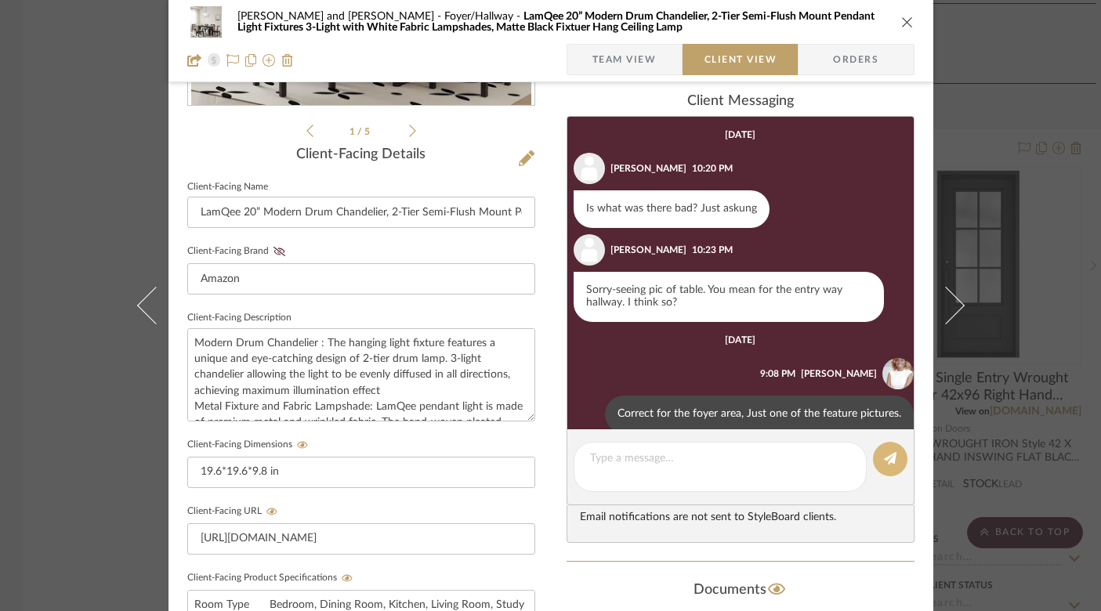
scroll to position [23, 0]
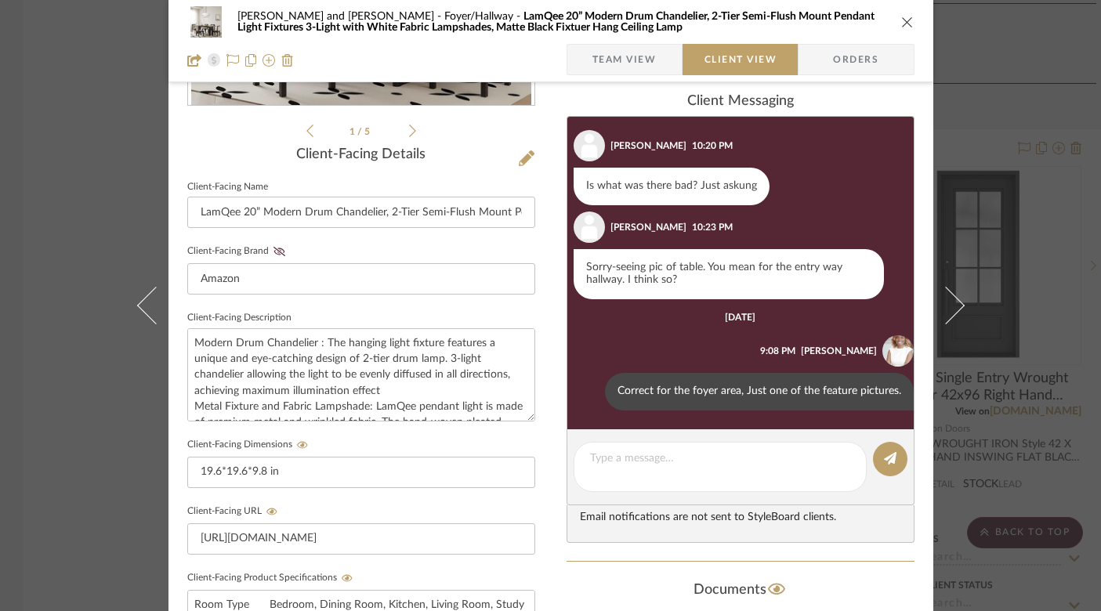
click at [900, 14] on div "[PERSON_NAME] and [PERSON_NAME] Foyer/Hallway LamQee 20” Modern Drum Chandelier…" at bounding box center [550, 21] width 727 height 31
click at [903, 23] on icon "close" at bounding box center [907, 22] width 13 height 13
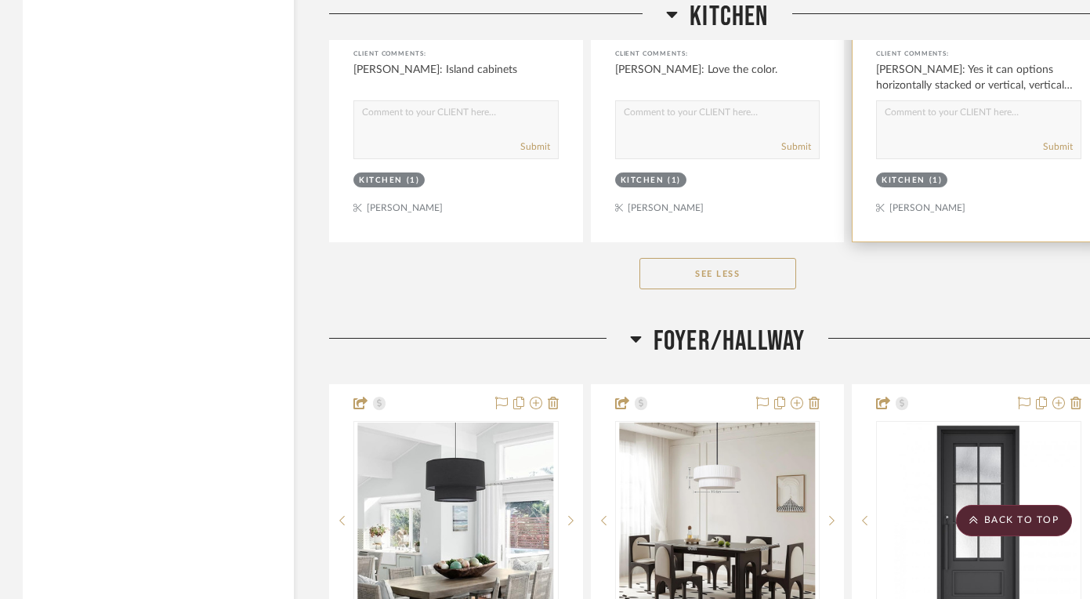
scroll to position [10191, 1]
